Goal: Task Accomplishment & Management: Manage account settings

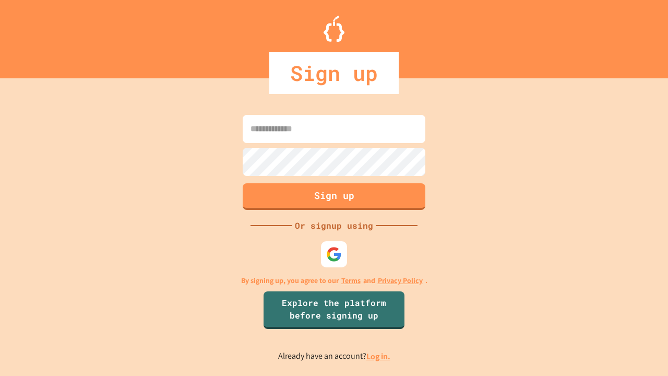
click at [379, 356] on link "Log in." at bounding box center [378, 356] width 24 height 11
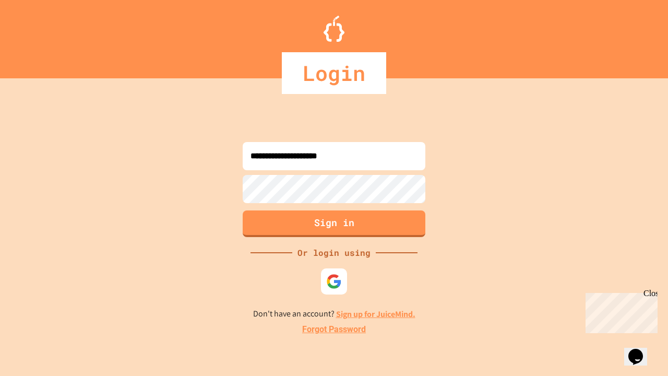
type input "**********"
